Goal: Register for event/course

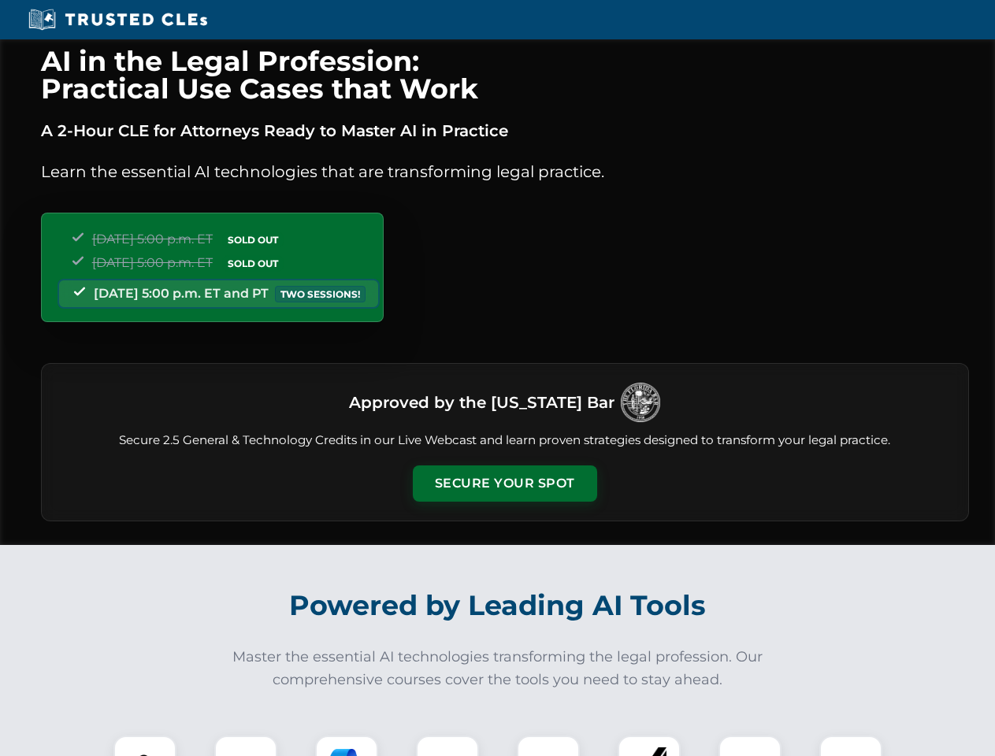
click at [504, 483] on button "Secure Your Spot" at bounding box center [505, 483] width 184 height 36
click at [145, 746] on img at bounding box center [145, 767] width 46 height 46
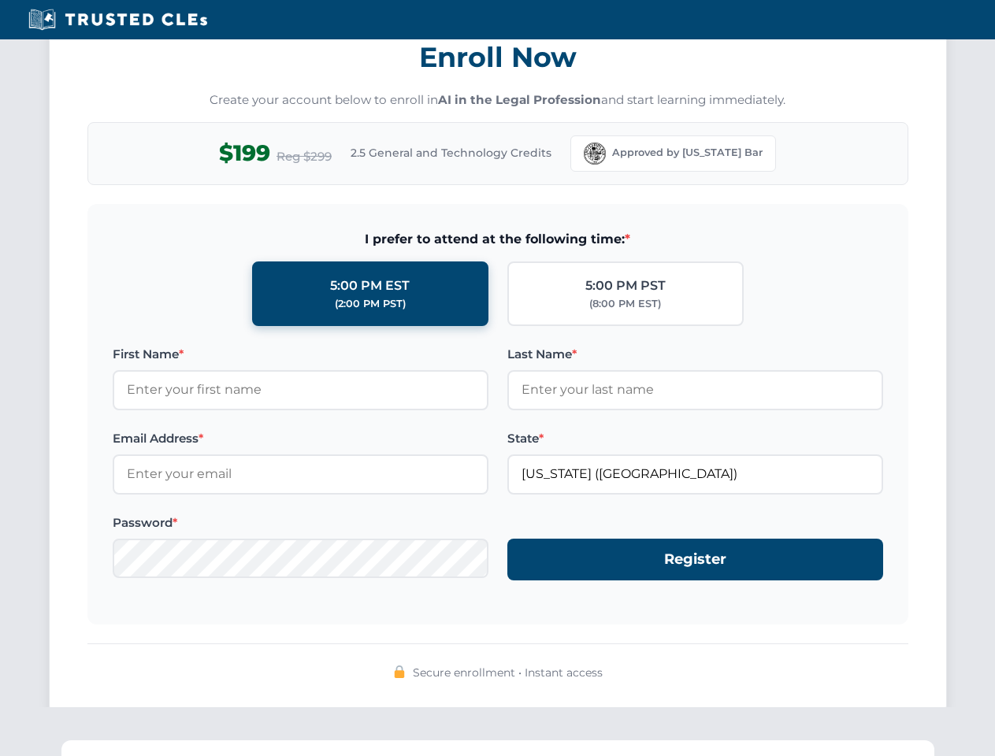
scroll to position [1546, 0]
